Goal: Information Seeking & Learning: Understand process/instructions

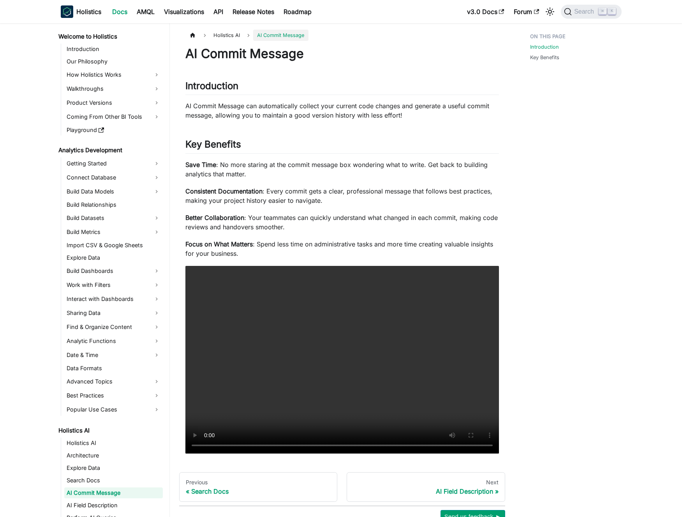
scroll to position [273, 0]
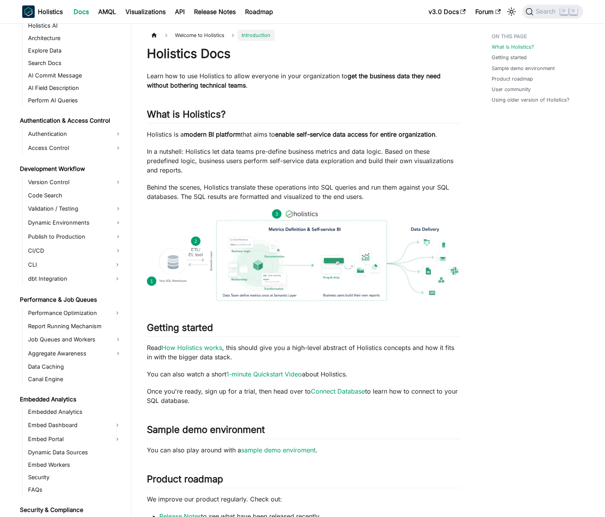
scroll to position [516, 0]
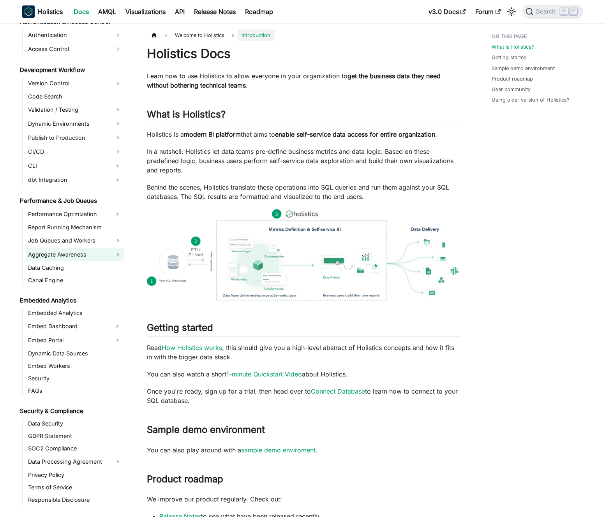
click at [90, 252] on link "Aggregate Awareness" at bounding box center [75, 254] width 99 height 12
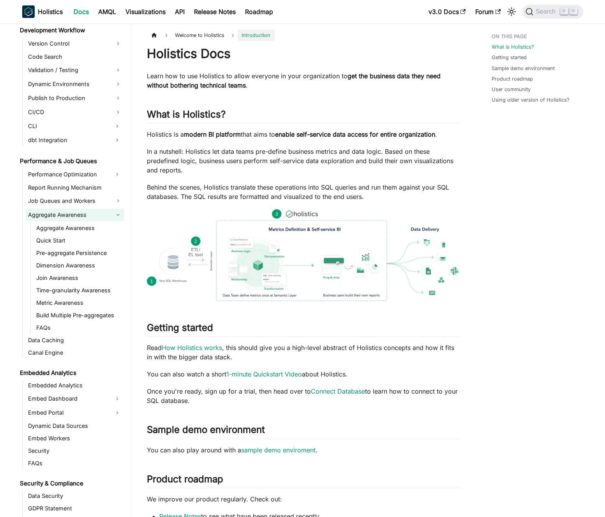
scroll to position [558, 0]
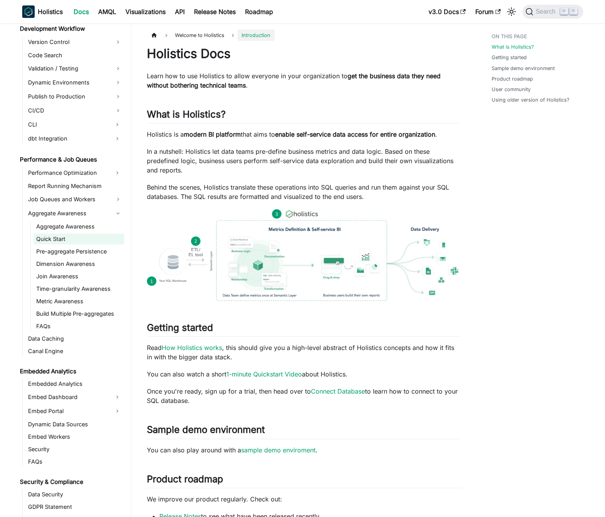
click at [78, 236] on link "Quick Start" at bounding box center [79, 239] width 90 height 11
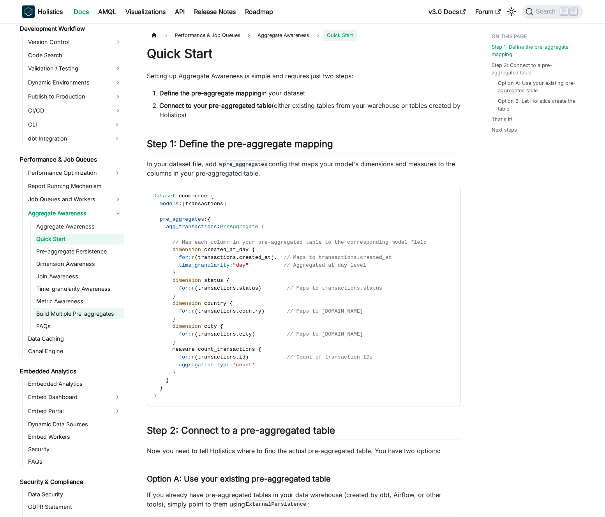
click at [74, 314] on link "Build Multiple Pre-aggregates" at bounding box center [79, 313] width 90 height 11
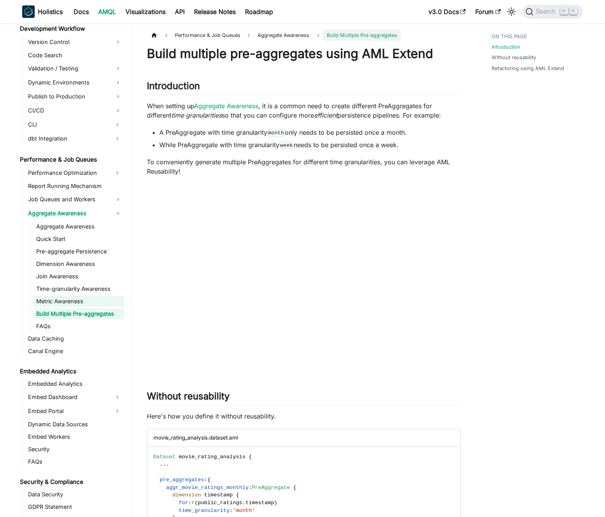
drag, startPoint x: 74, startPoint y: 300, endPoint x: 74, endPoint y: 296, distance: 4.7
click at [74, 300] on link "Metric Awareness" at bounding box center [79, 301] width 90 height 11
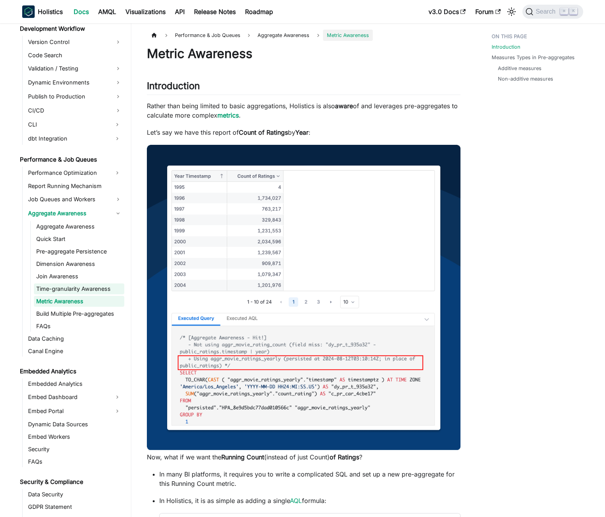
click at [75, 285] on link "Time-granularity Awareness" at bounding box center [79, 288] width 90 height 11
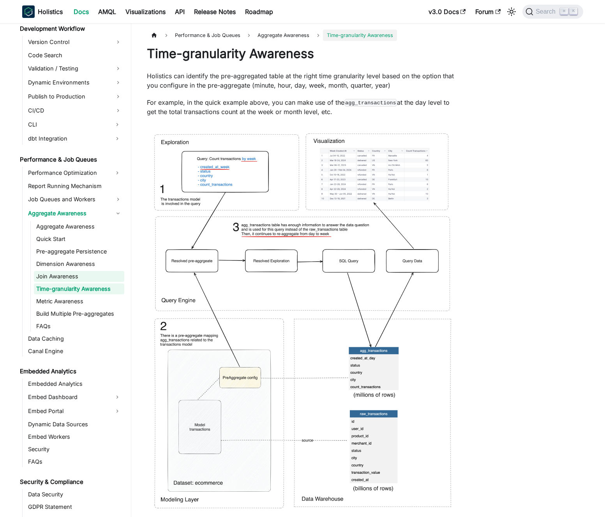
click at [75, 276] on link "Join Awareness" at bounding box center [79, 276] width 90 height 11
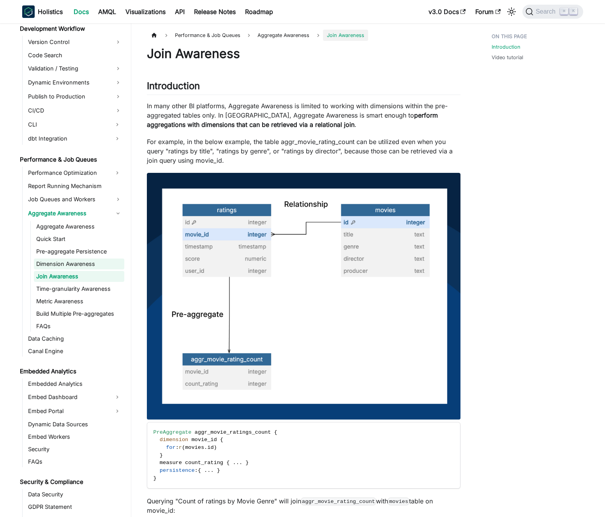
click at [75, 263] on link "Dimension Awareness" at bounding box center [79, 264] width 90 height 11
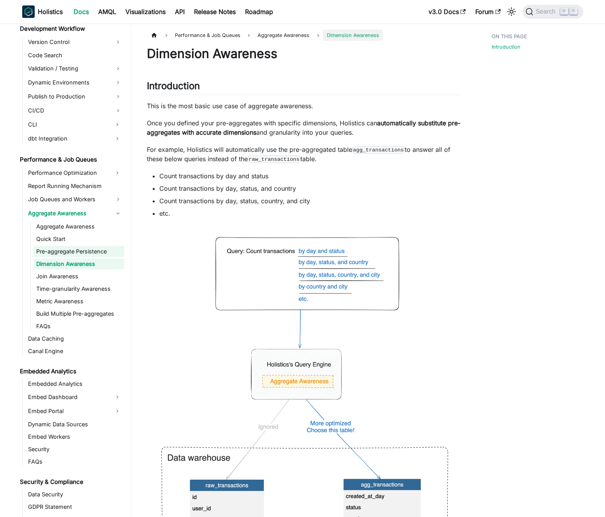
click at [77, 246] on link "Pre-aggregate Persistence" at bounding box center [79, 251] width 90 height 11
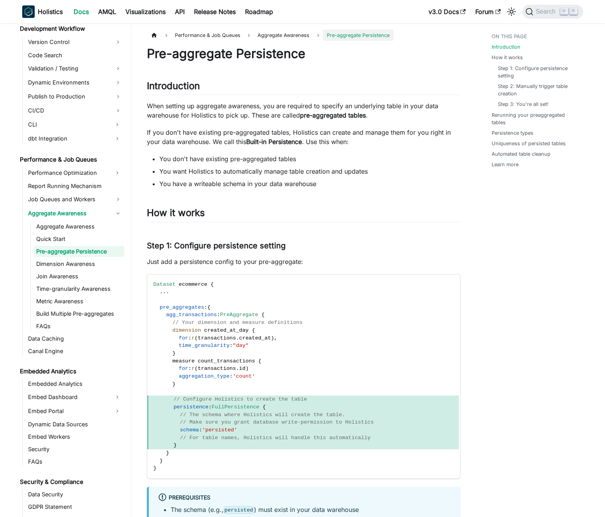
click at [81, 251] on link "Pre-aggregate Persistence" at bounding box center [79, 251] width 90 height 11
click at [82, 251] on link "Pre-aggregate Persistence" at bounding box center [79, 251] width 90 height 11
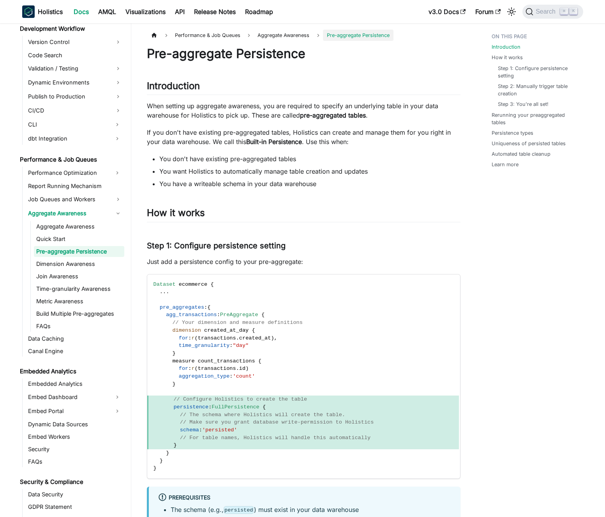
click at [88, 232] on ul "Aggregate Awareness Quick Start Pre-aggregate Persistence Dimension Awareness J…" at bounding box center [77, 276] width 94 height 111
click at [89, 249] on link "Pre-aggregate Persistence" at bounding box center [79, 251] width 90 height 11
click at [86, 241] on link "Quick Start" at bounding box center [79, 239] width 90 height 11
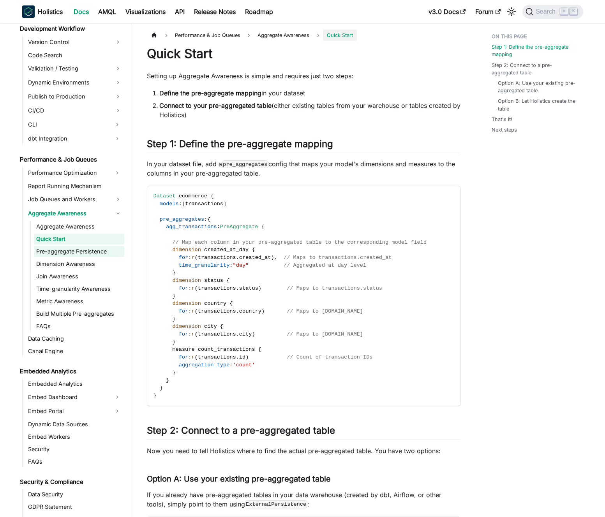
click at [87, 249] on link "Pre-aggregate Persistence" at bounding box center [79, 251] width 90 height 11
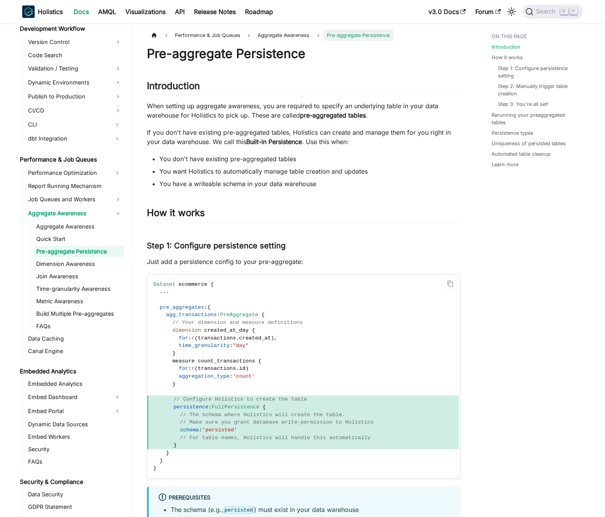
click at [291, 320] on span "// Your dimension and measure definitions" at bounding box center [237, 323] width 130 height 6
click at [309, 327] on code "Dataset ecommerce { . . . pre_aggregates : { agg_transactions : PreAggregate { …" at bounding box center [303, 377] width 312 height 204
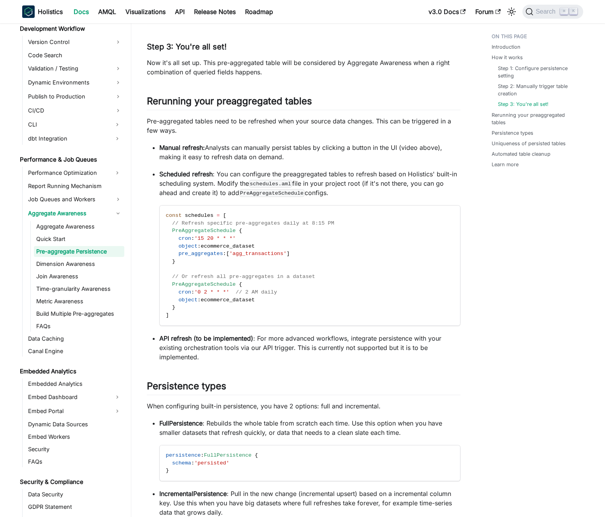
scroll to position [773, 0]
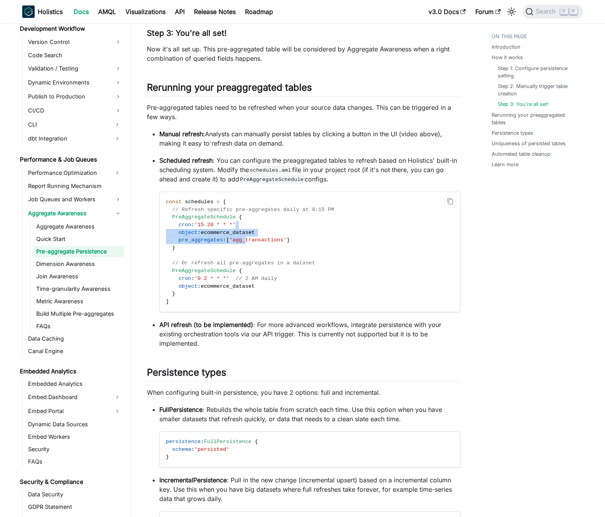
drag, startPoint x: 249, startPoint y: 224, endPoint x: 249, endPoint y: 242, distance: 18.7
click at [249, 242] on code "const schedules = [ // Refresh specific pre-aggregates daily at 8:15 PM PreAggr…" at bounding box center [310, 252] width 300 height 120
click at [249, 242] on span "'agg_transactions'" at bounding box center [257, 240] width 57 height 6
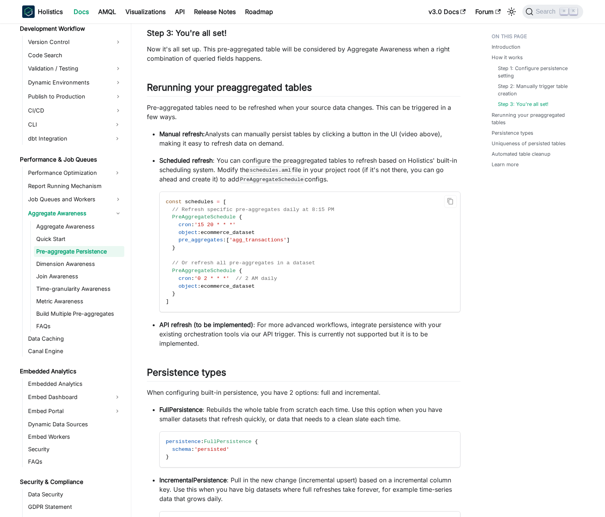
click at [254, 243] on span "'agg_transactions'" at bounding box center [257, 240] width 57 height 6
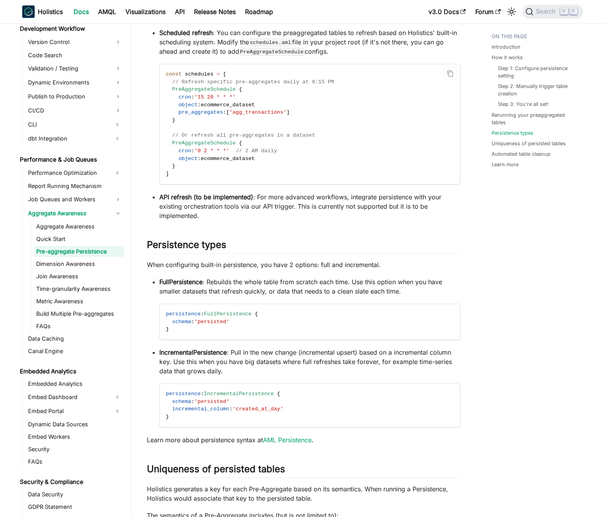
scroll to position [1030, 0]
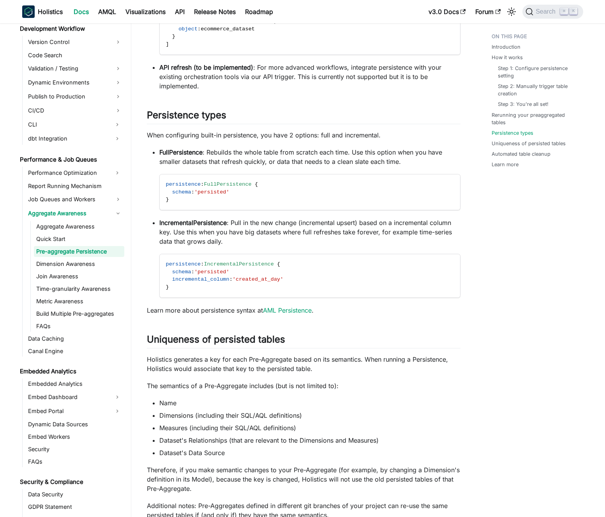
click at [218, 154] on p "FullPersistence : Rebuilds the whole table from scratch each time. Use this opt…" at bounding box center [309, 157] width 301 height 19
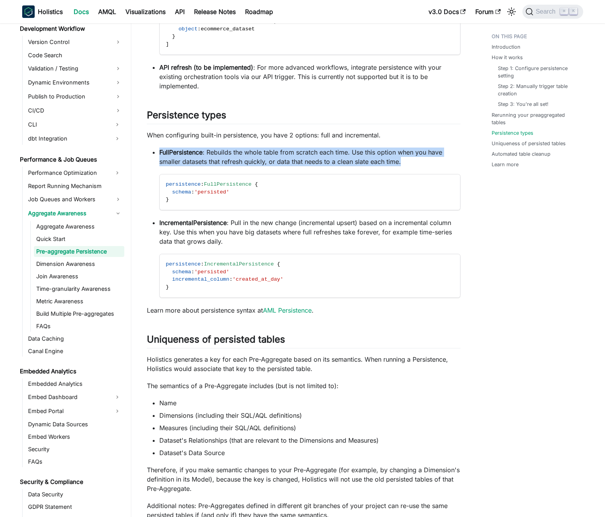
click at [218, 154] on p "FullPersistence : Rebuilds the whole table from scratch each time. Use this opt…" at bounding box center [309, 157] width 301 height 19
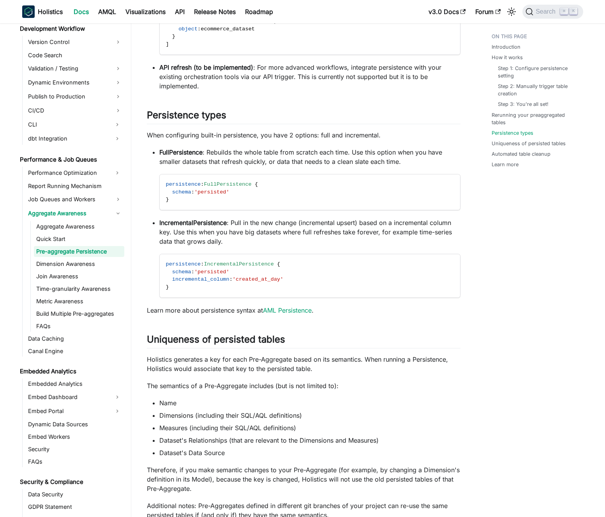
click at [222, 155] on p "FullPersistence : Rebuilds the whole table from scratch each time. Use this opt…" at bounding box center [309, 157] width 301 height 19
click at [232, 138] on p "When configuring built-in persistence, you have 2 options: full and incremental." at bounding box center [303, 134] width 313 height 9
click at [225, 136] on p "When configuring built-in persistence, you have 2 options: full and incremental." at bounding box center [303, 134] width 313 height 9
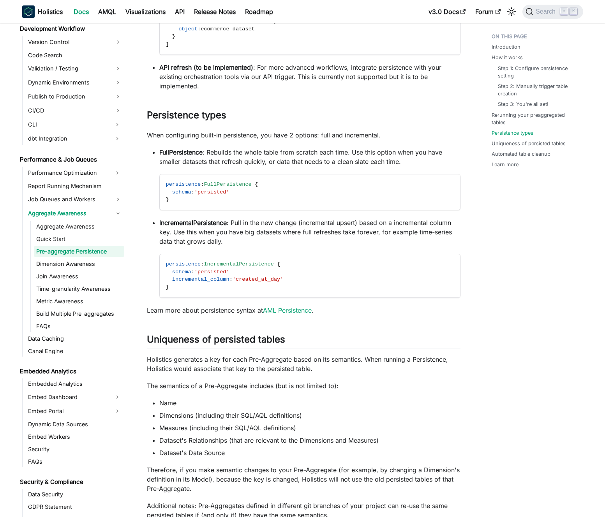
click at [231, 150] on p "FullPersistence : Rebuilds the whole table from scratch each time. Use this opt…" at bounding box center [309, 157] width 301 height 19
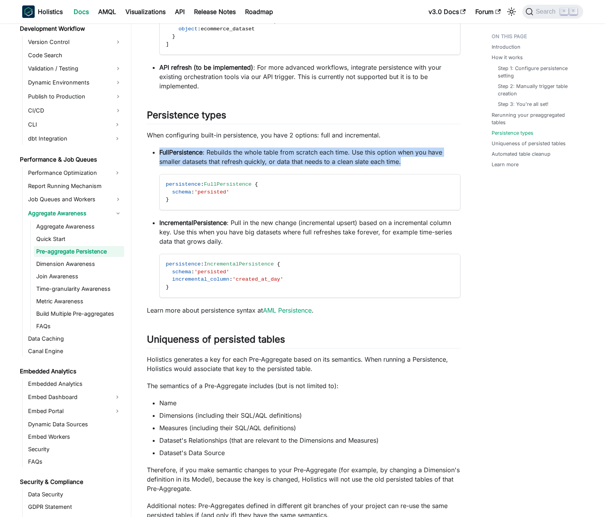
click at [231, 150] on p "FullPersistence : Rebuilds the whole table from scratch each time. Use this opt…" at bounding box center [309, 157] width 301 height 19
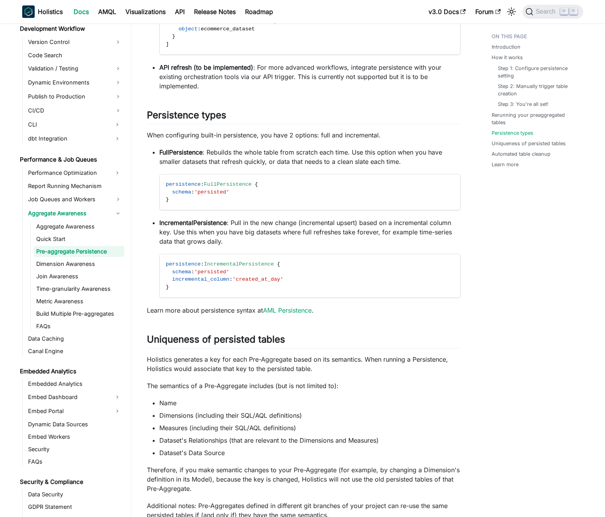
click at [235, 151] on p "FullPersistence : Rebuilds the whole table from scratch each time. Use this opt…" at bounding box center [309, 157] width 301 height 19
click at [252, 273] on code "persistence : IncrementalPersistence { schema : 'persisted' incremental_column …" at bounding box center [310, 275] width 300 height 43
click at [257, 274] on code "persistence : IncrementalPersistence { schema : 'persisted' incremental_column …" at bounding box center [310, 275] width 300 height 43
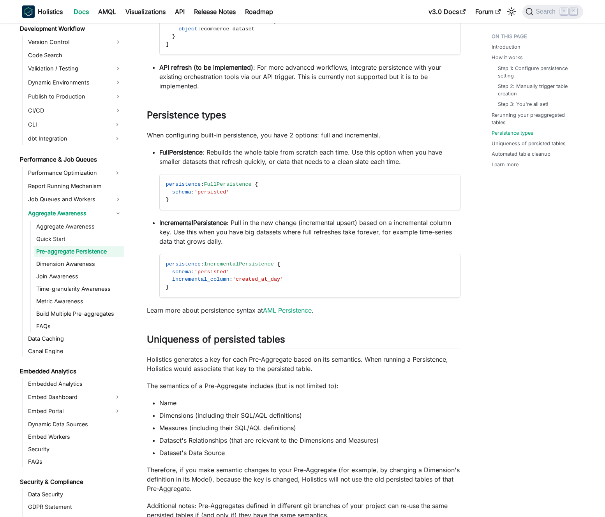
click at [362, 313] on p "Learn more about persistence syntax at AML Persistence ." at bounding box center [303, 310] width 313 height 9
drag, startPoint x: 362, startPoint y: 313, endPoint x: 353, endPoint y: 312, distance: 9.4
click at [361, 313] on p "Learn more about persistence syntax at AML Persistence ." at bounding box center [303, 310] width 313 height 9
click at [352, 312] on p "Learn more about persistence syntax at AML Persistence ." at bounding box center [303, 310] width 313 height 9
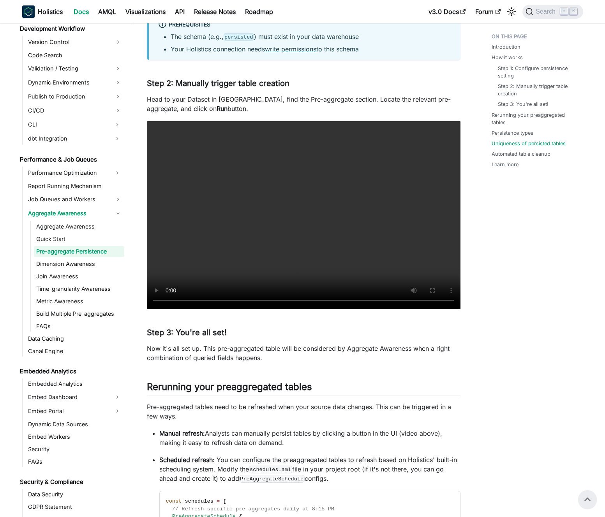
scroll to position [0, 0]
